Goal: Information Seeking & Learning: Learn about a topic

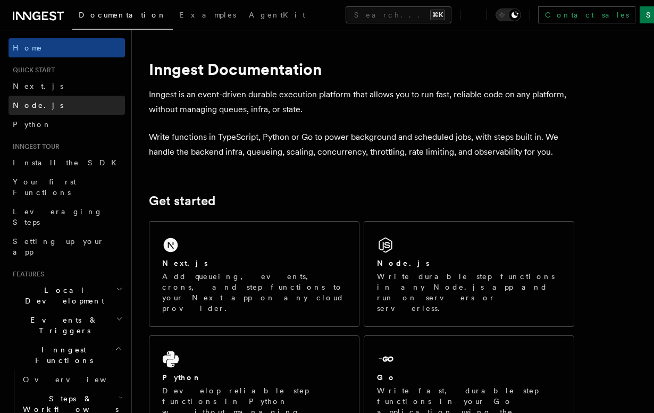
click at [29, 105] on span "Node.js" at bounding box center [38, 105] width 50 height 9
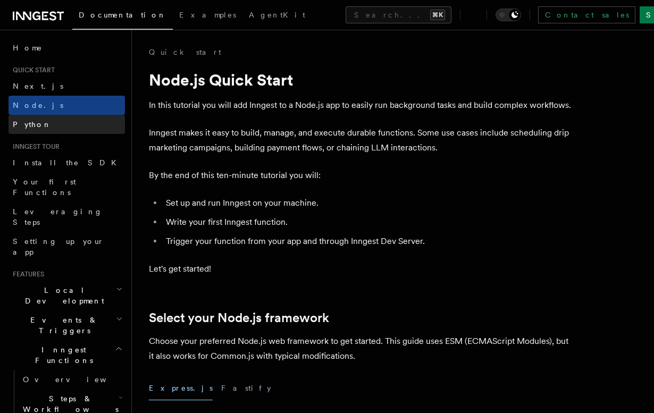
click at [21, 123] on span "Python" at bounding box center [32, 124] width 39 height 9
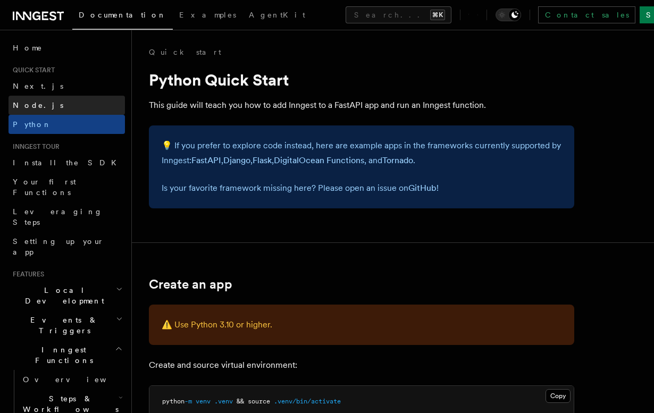
click at [30, 108] on span "Node.js" at bounding box center [38, 105] width 50 height 9
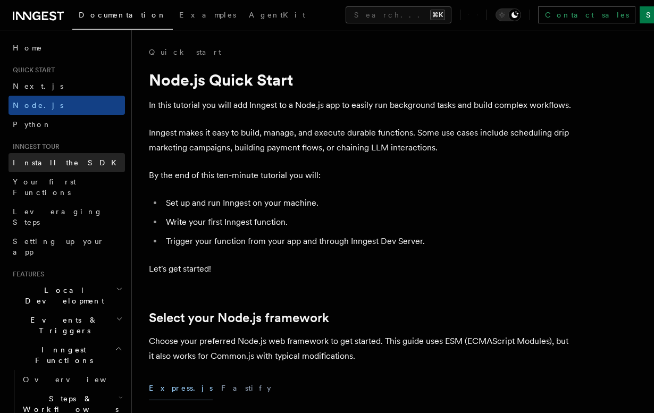
click at [30, 169] on link "Install the SDK" at bounding box center [67, 162] width 116 height 19
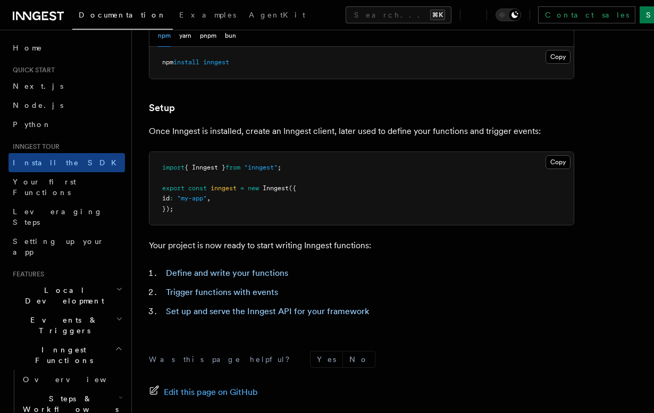
scroll to position [471, 0]
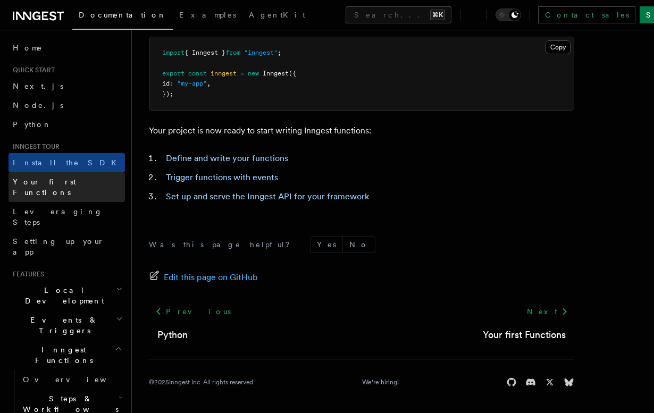
click at [52, 183] on span "Your first Functions" at bounding box center [44, 187] width 63 height 19
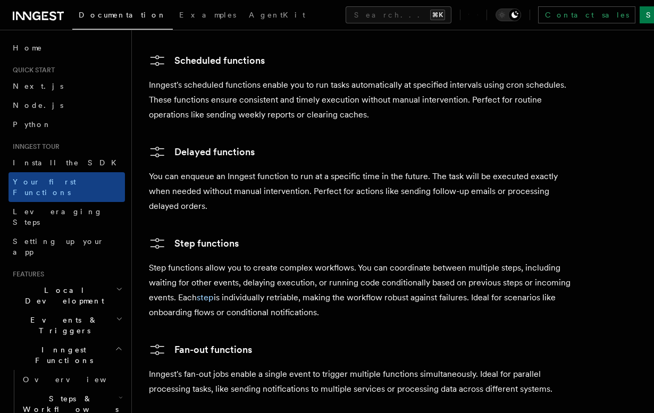
scroll to position [1754, 0]
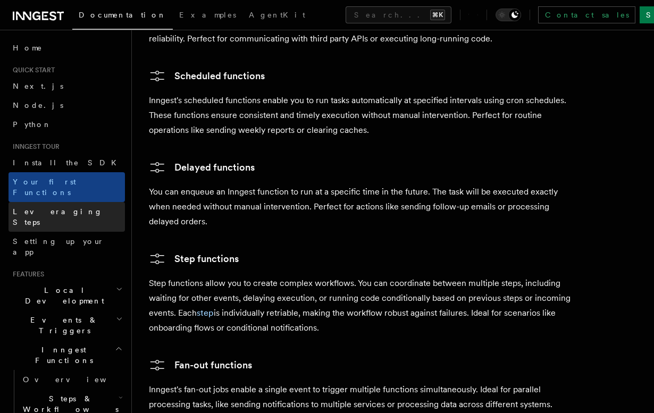
click at [67, 207] on span "Leveraging Steps" at bounding box center [58, 216] width 90 height 19
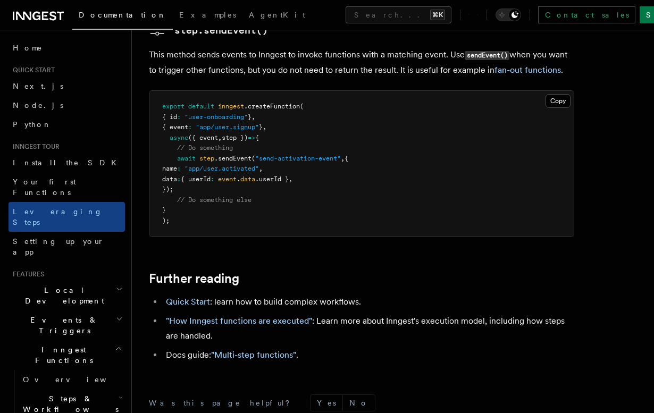
scroll to position [2393, 0]
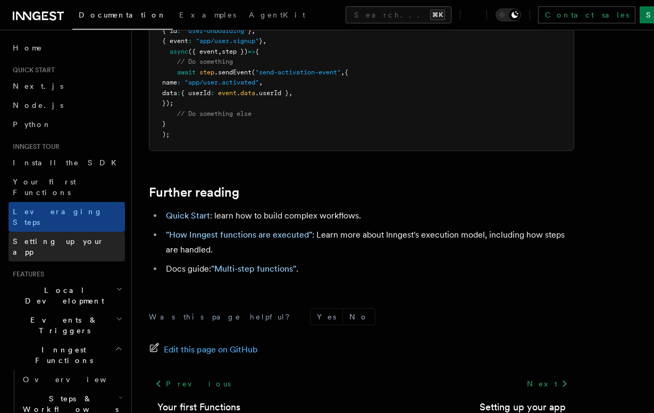
click at [82, 232] on link "Setting up your app" at bounding box center [67, 247] width 116 height 30
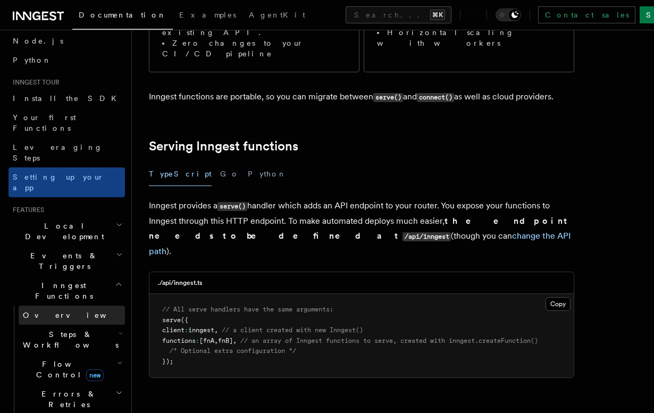
scroll to position [89, 0]
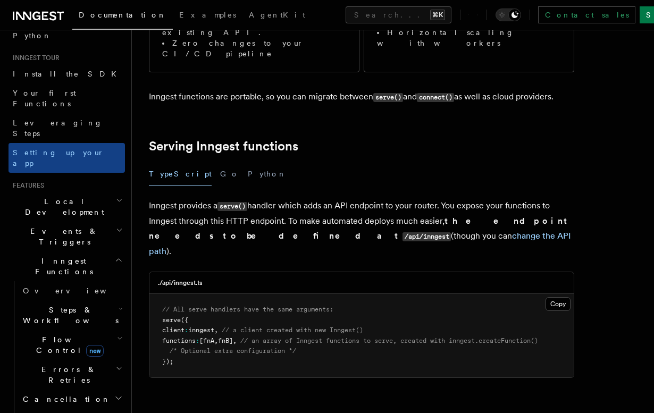
click at [49, 334] on span "Flow Control new" at bounding box center [68, 344] width 98 height 21
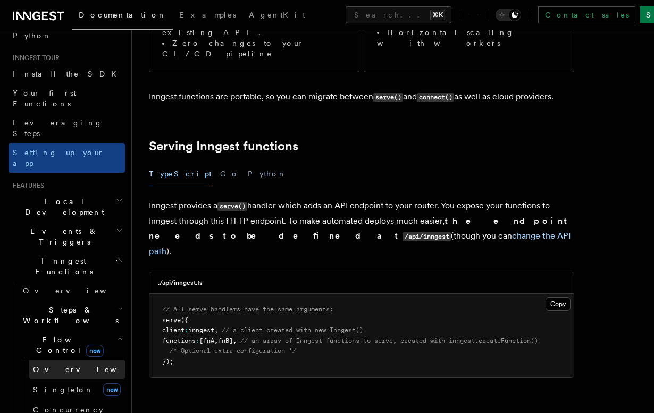
click at [54, 360] on link "Overview" at bounding box center [77, 369] width 96 height 19
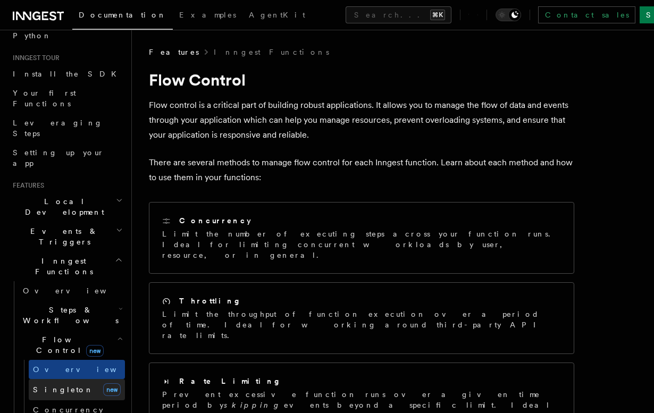
click at [73, 379] on link "[PERSON_NAME] new" at bounding box center [77, 389] width 96 height 21
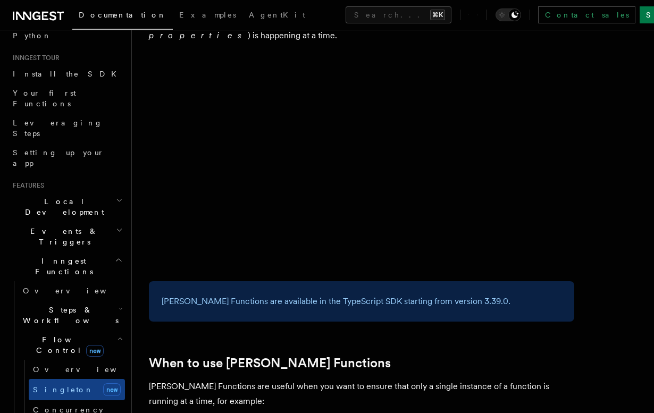
scroll to position [119, 0]
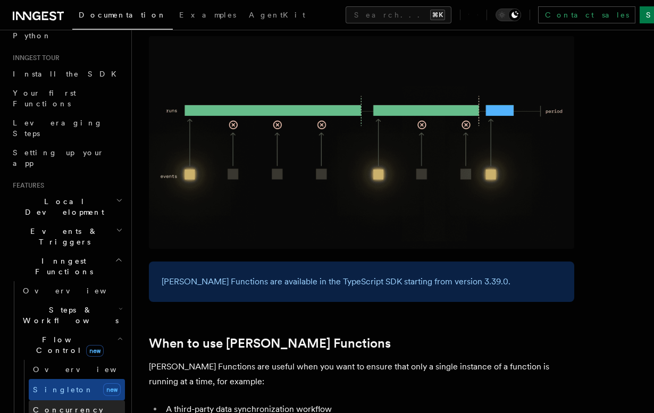
click at [62, 406] on span "Concurrency" at bounding box center [68, 410] width 70 height 9
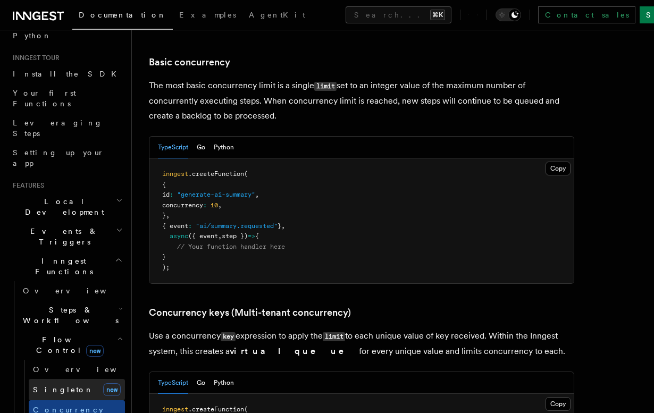
scroll to position [166, 0]
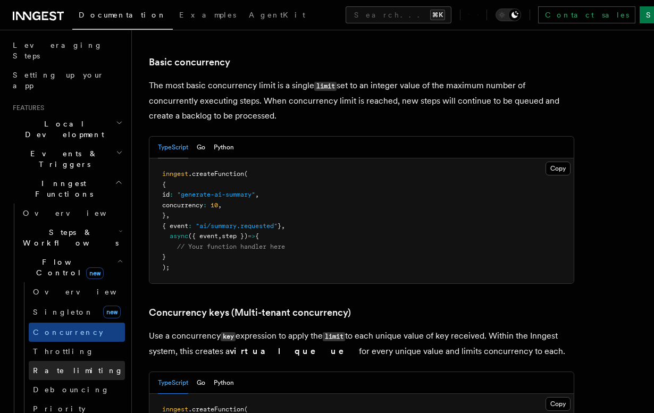
click at [72, 361] on link "Rate limiting" at bounding box center [77, 370] width 96 height 19
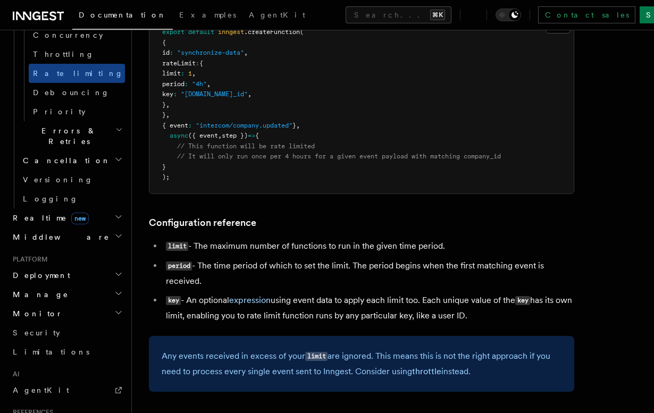
scroll to position [476, 0]
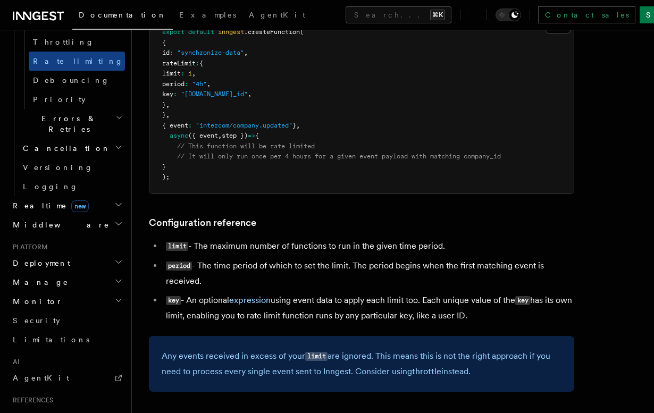
click at [52, 292] on h2 "Monitor" at bounding box center [67, 301] width 116 height 19
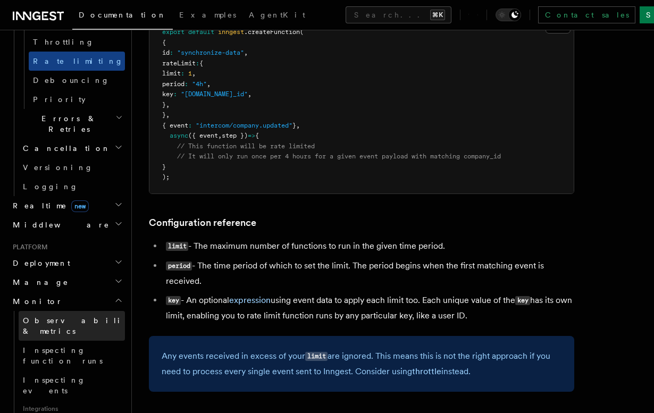
click at [54, 316] on span "Observability & metrics" at bounding box center [77, 325] width 109 height 19
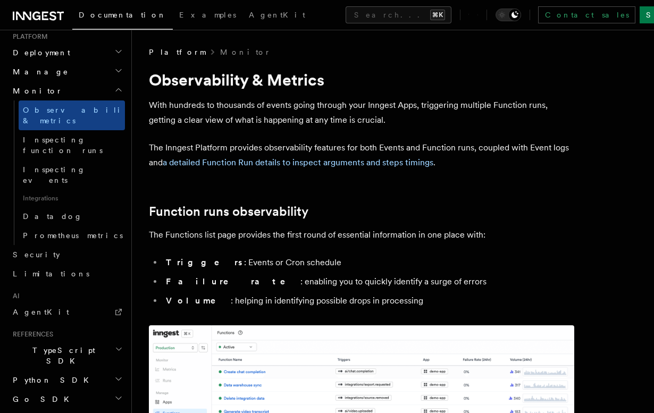
click at [61, 345] on span "TypeScript SDK" at bounding box center [62, 355] width 106 height 21
click at [54, 376] on span "Introduction" at bounding box center [61, 380] width 77 height 9
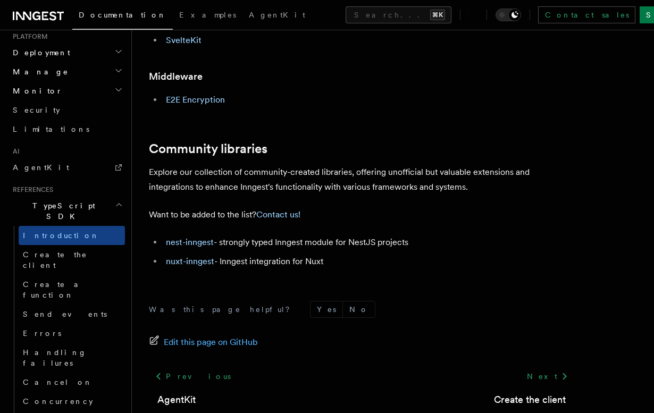
scroll to position [662, 0]
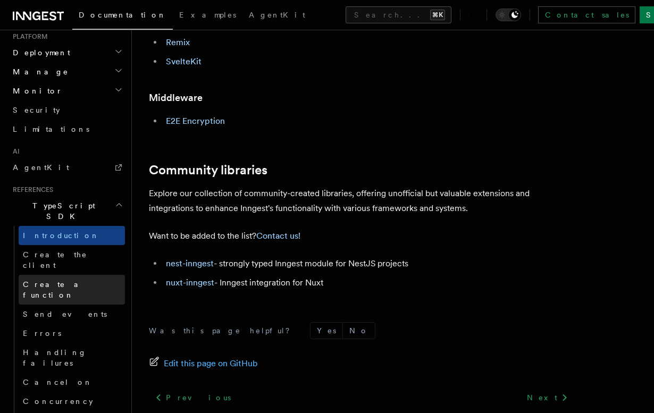
click at [65, 275] on link "Create a function" at bounding box center [72, 290] width 106 height 30
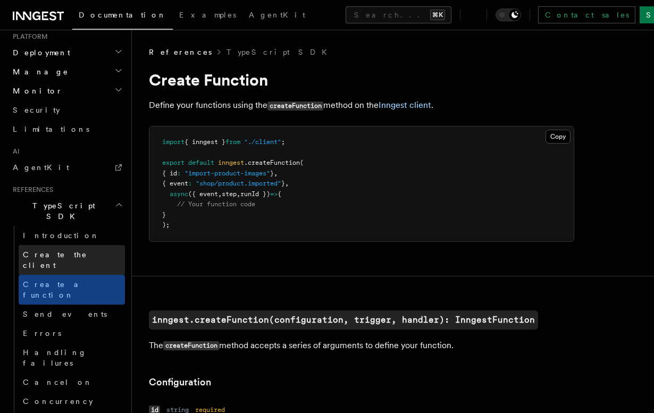
click at [65, 250] on span "Create the client" at bounding box center [55, 259] width 64 height 19
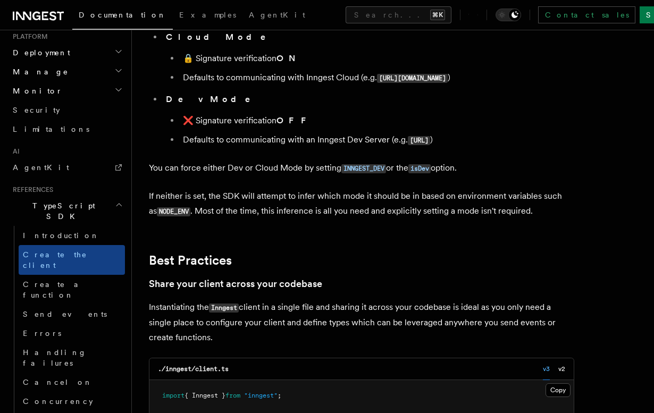
scroll to position [1773, 0]
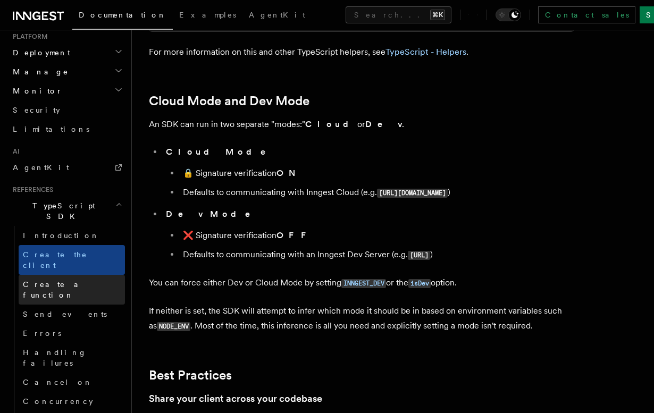
click at [40, 279] on span "Create a function" at bounding box center [74, 289] width 102 height 21
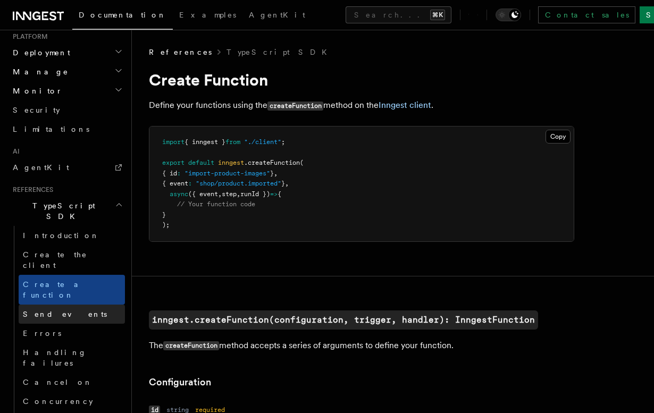
click at [48, 310] on span "Send events" at bounding box center [65, 314] width 84 height 9
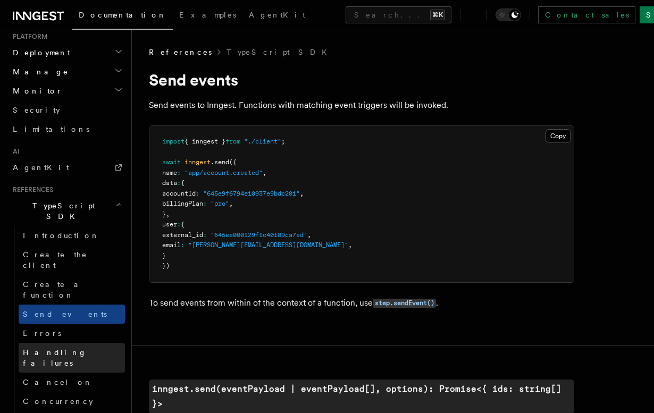
click at [42, 343] on link "Handling failures" at bounding box center [72, 358] width 106 height 30
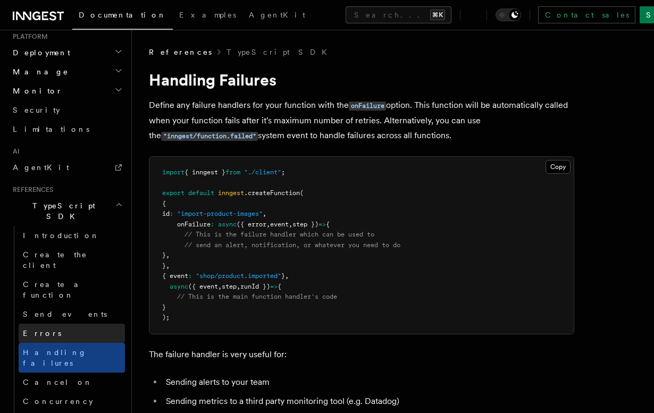
click at [48, 324] on link "Errors" at bounding box center [72, 333] width 106 height 19
click at [55, 324] on link "Errors" at bounding box center [72, 333] width 106 height 19
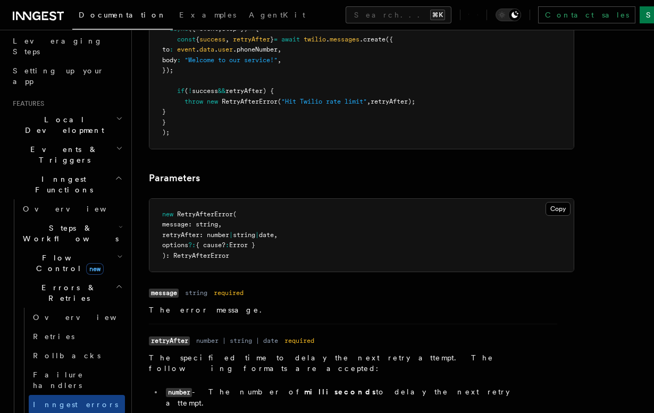
scroll to position [1286, 0]
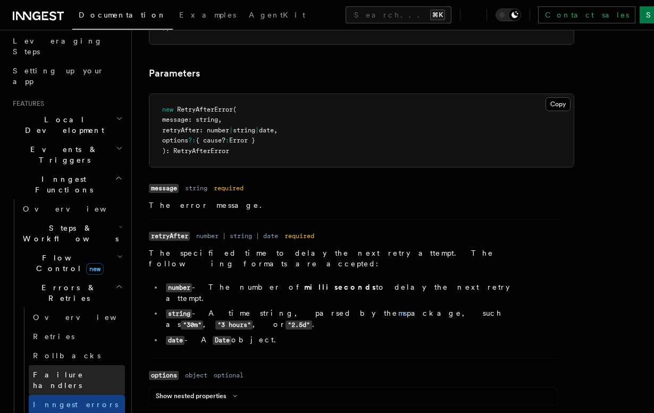
click at [56, 370] on span "Failure handlers" at bounding box center [58, 379] width 50 height 19
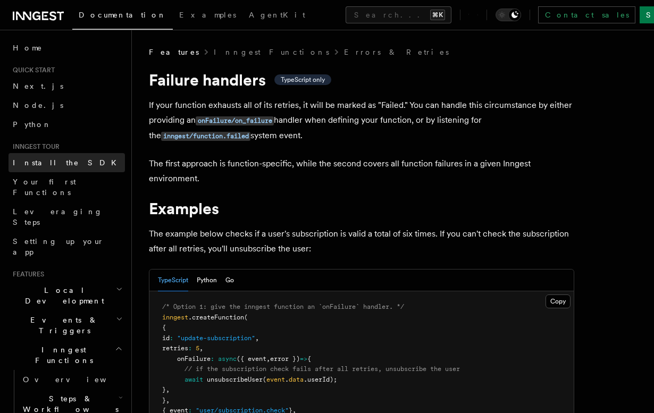
click at [49, 160] on span "Install the SDK" at bounding box center [68, 162] width 110 height 9
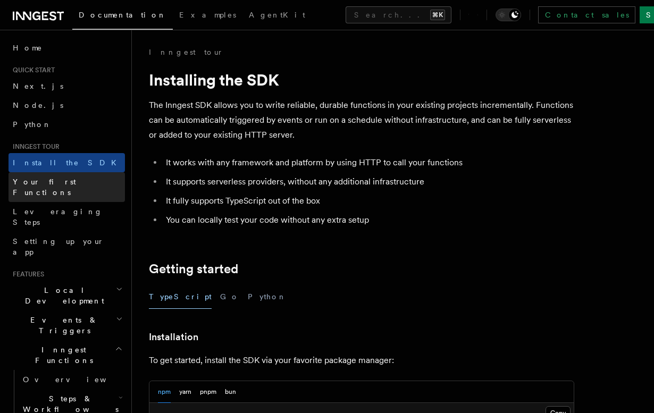
click at [49, 181] on span "Your first Functions" at bounding box center [44, 187] width 63 height 19
